Goal: Check status: Check status

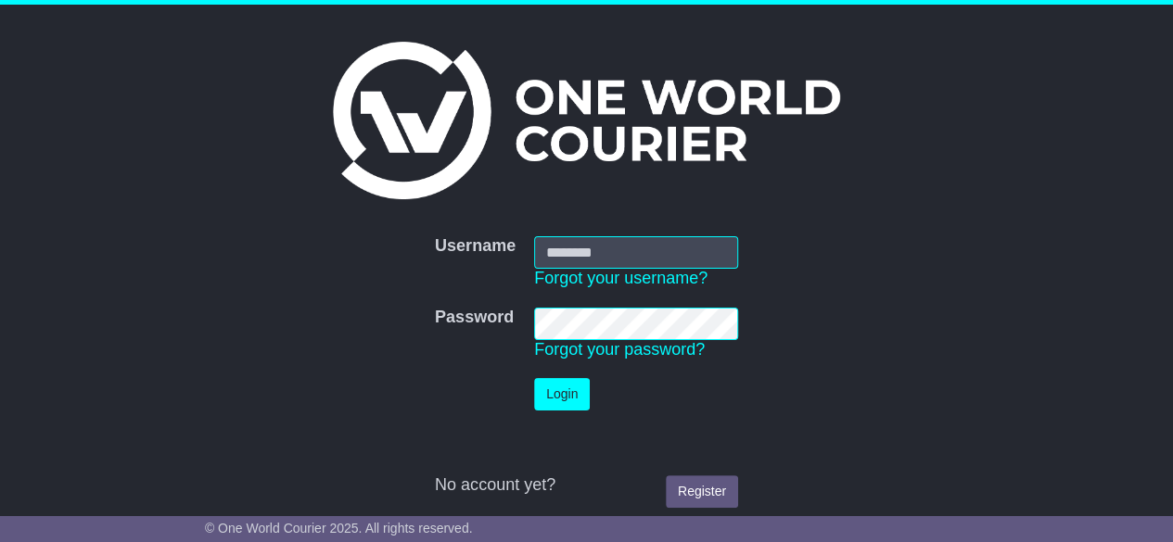
type input "**********"
click at [557, 396] on button "Login" at bounding box center [562, 394] width 56 height 32
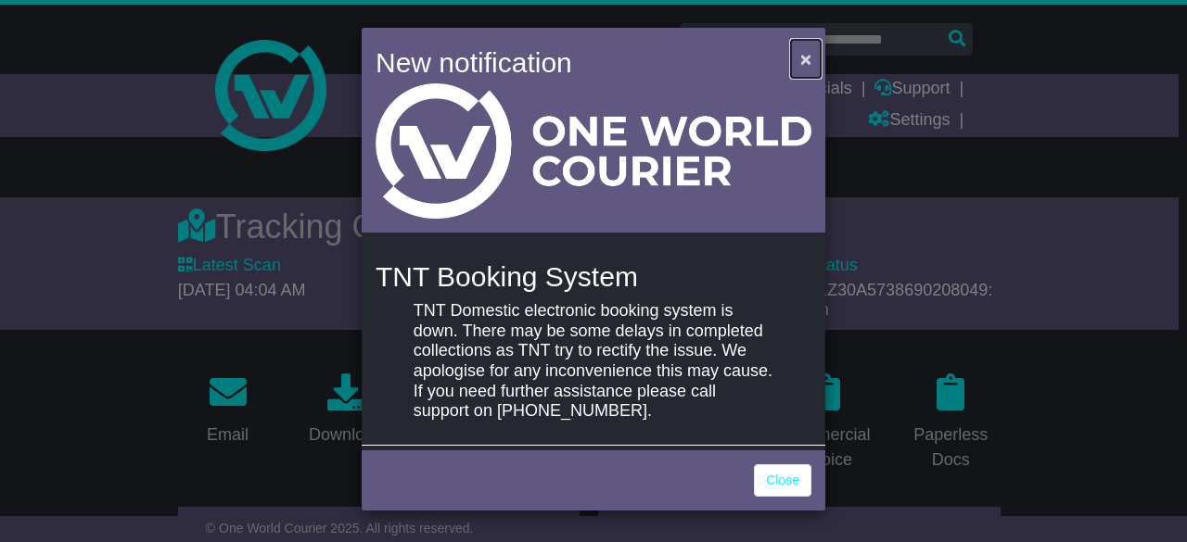
click at [800, 70] on button "×" at bounding box center [806, 59] width 30 height 38
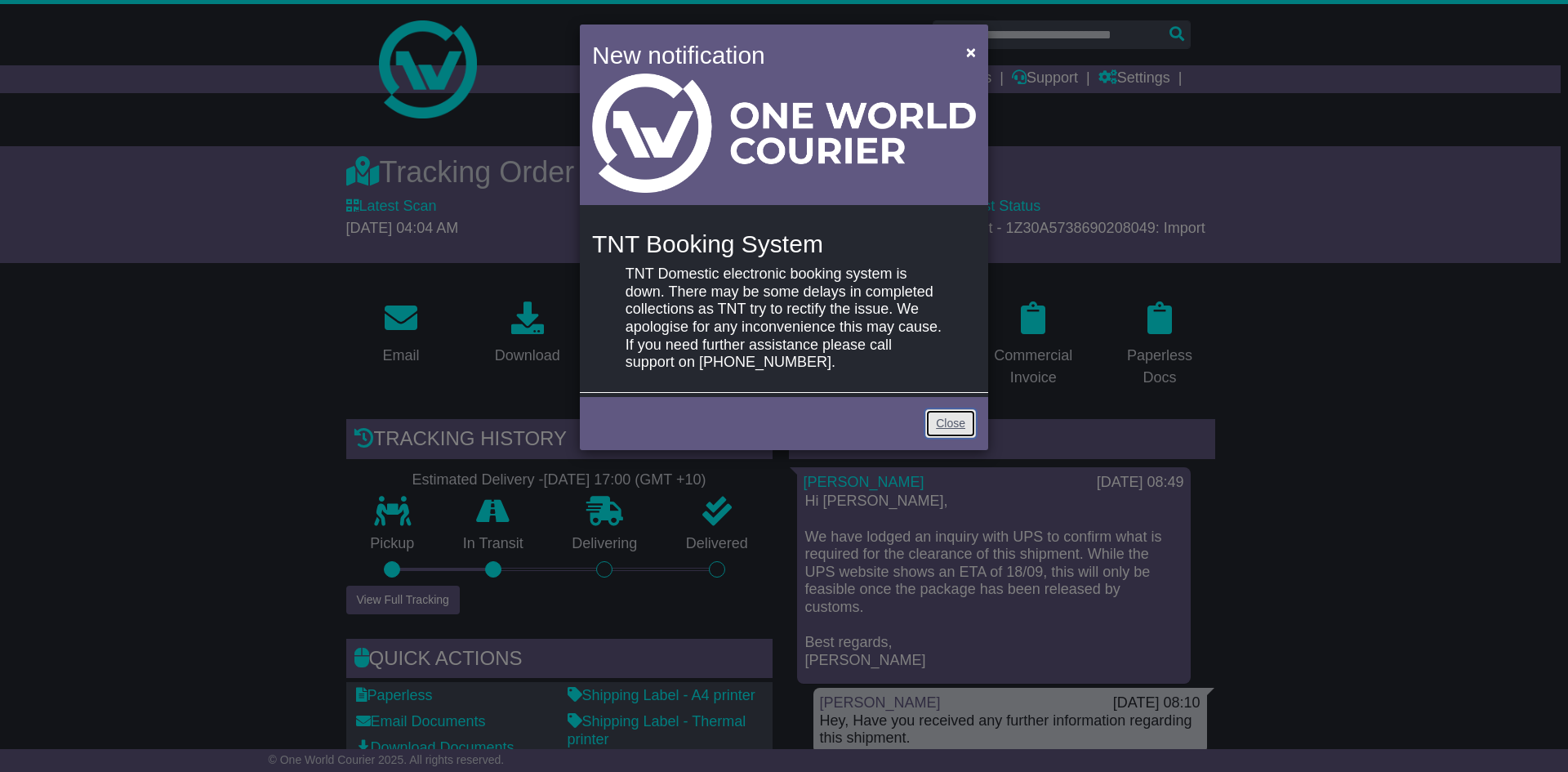
click at [939, 415] on link "Close" at bounding box center [950, 423] width 50 height 28
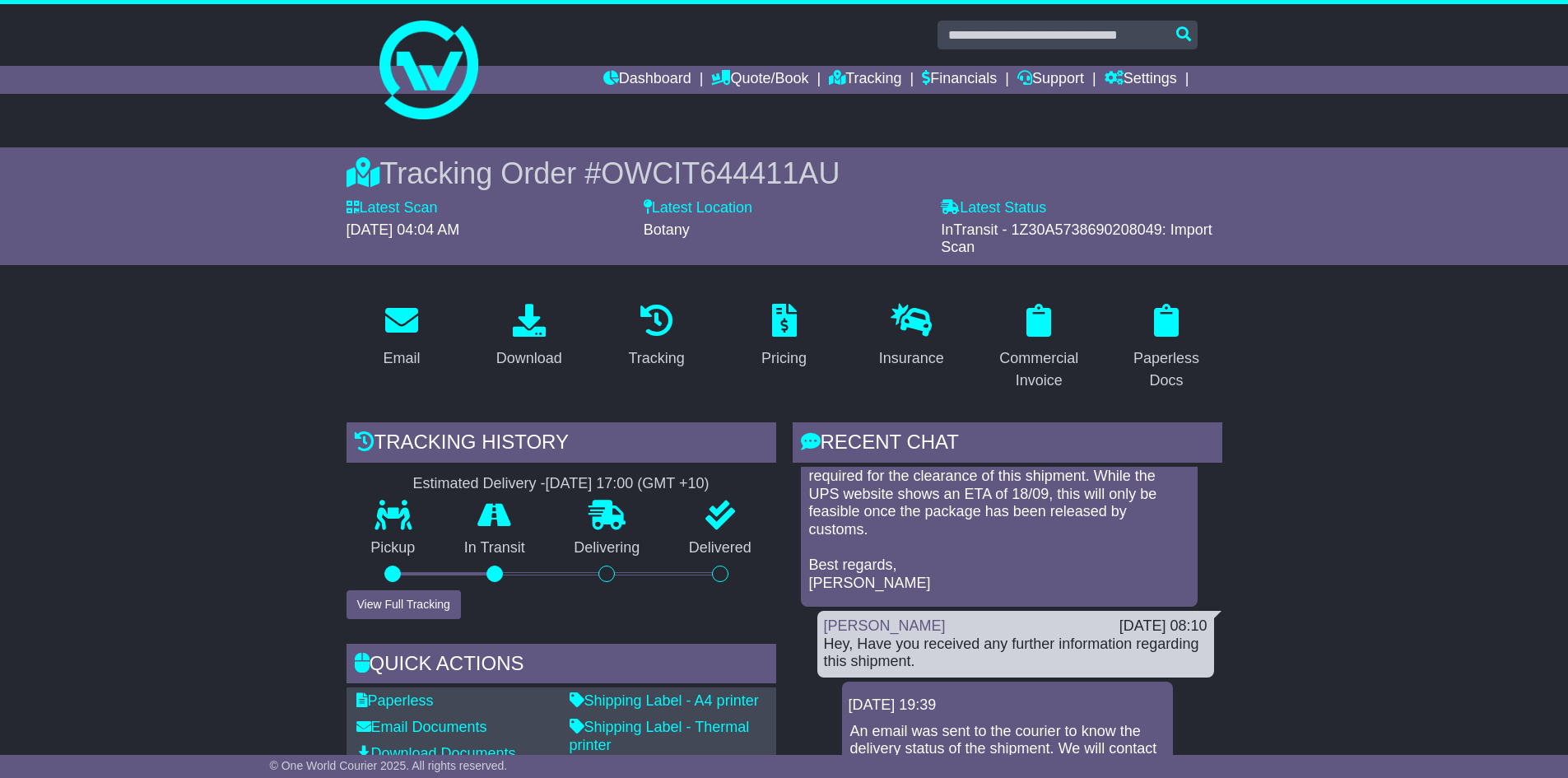
scroll to position [29, 0]
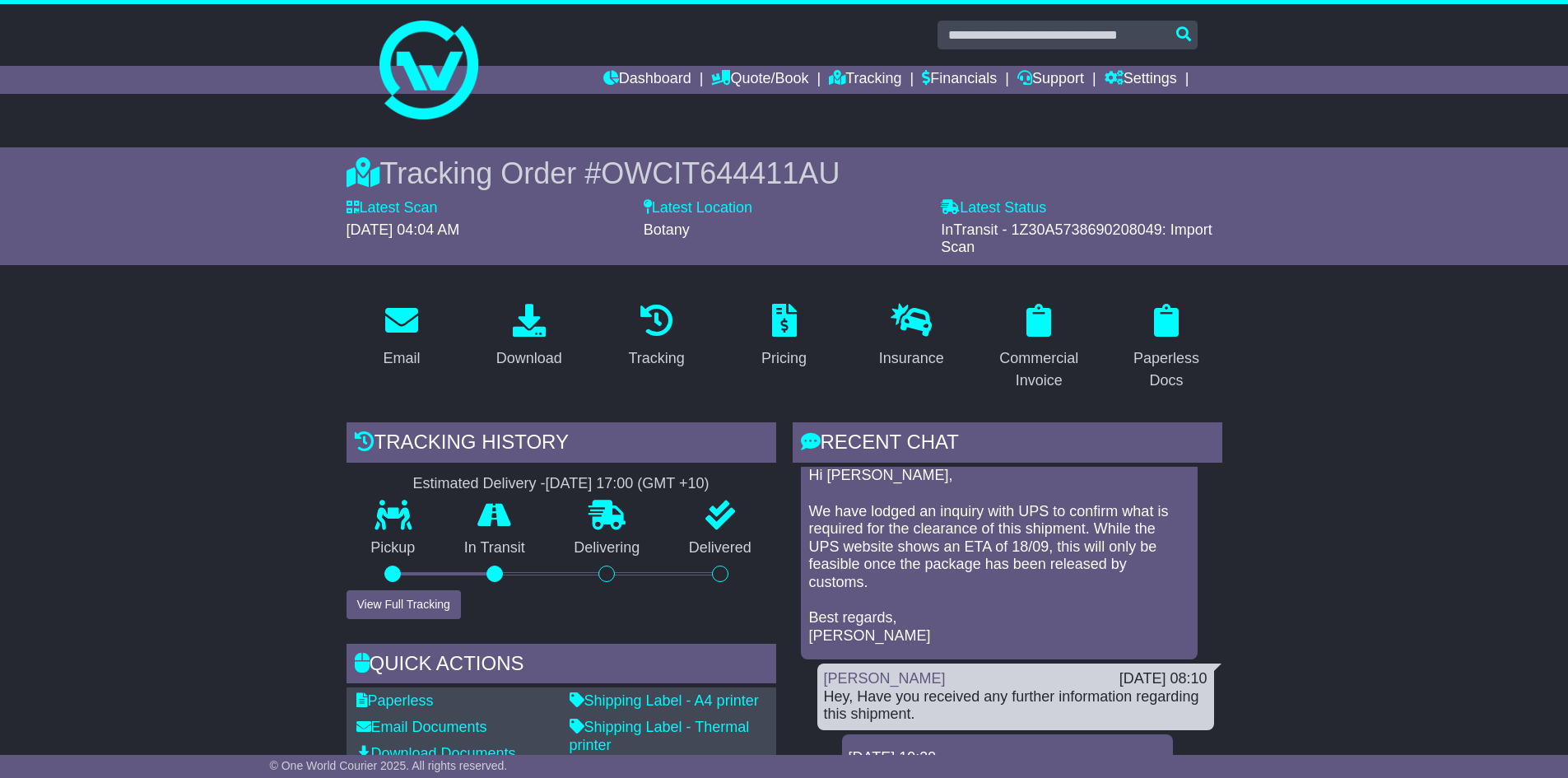
click at [1026, 480] on div "[PERSON_NAME] [DATE] 08:49 Hi [PERSON_NAME], We have lodged an inquiry with UPS…" at bounding box center [999, 551] width 397 height 219
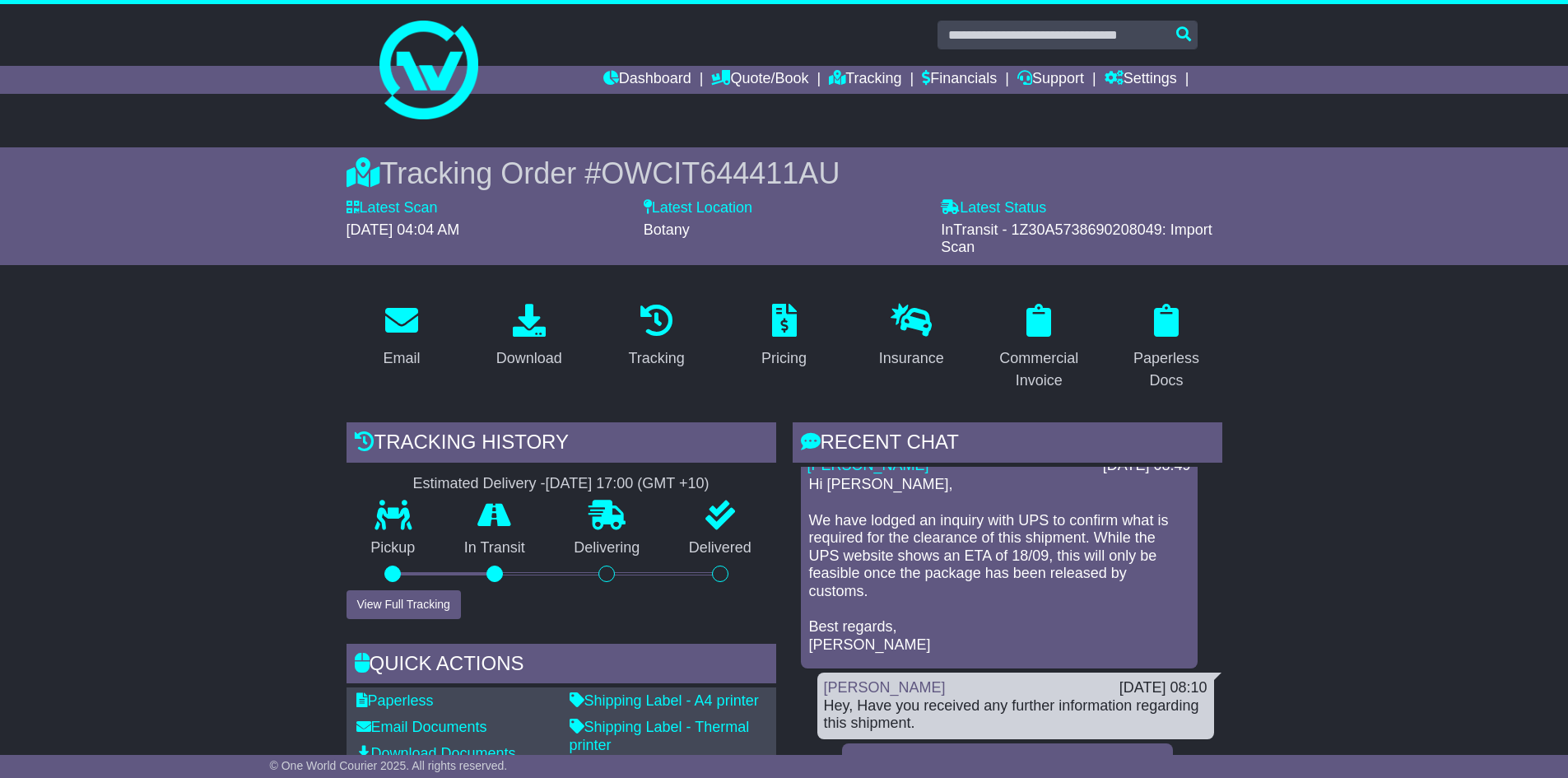
scroll to position [0, 0]
